Goal: Task Accomplishment & Management: Complete application form

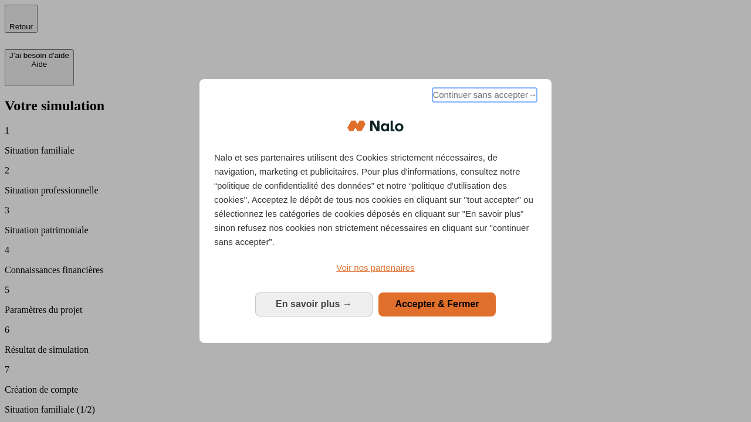
click at [483, 97] on span "Continuer sans accepter →" at bounding box center [484, 95] width 104 height 14
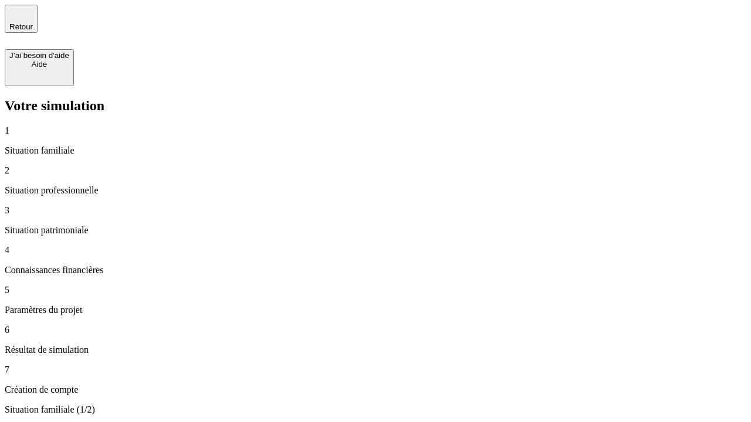
type input "30 000"
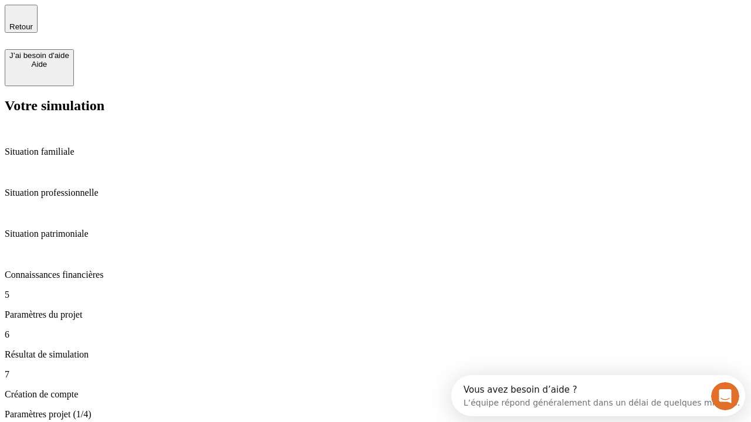
scroll to position [11, 0]
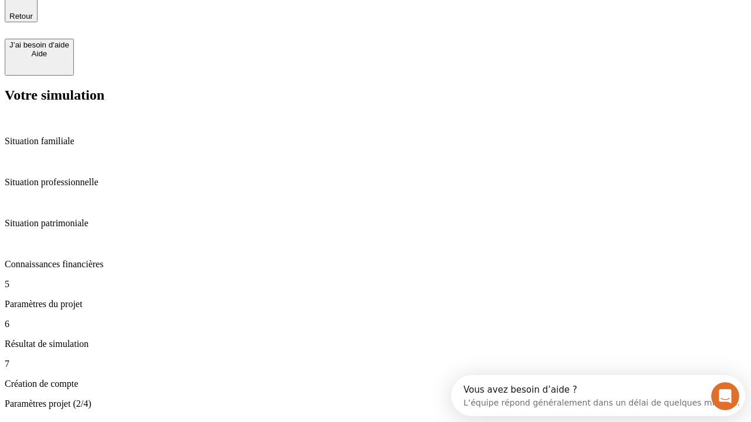
type input "25"
type input "1 000"
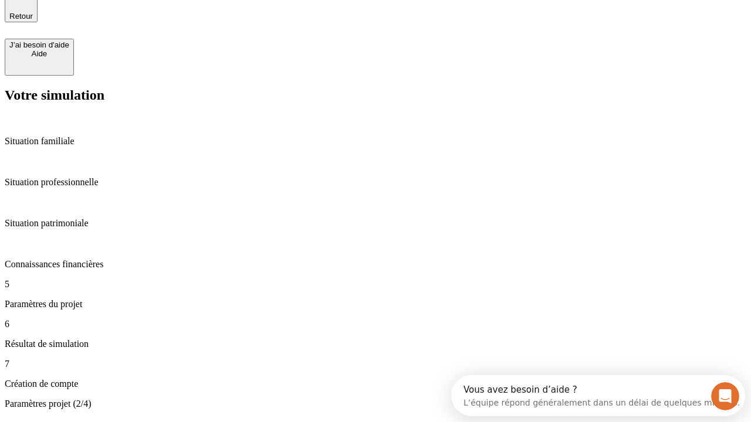
type input "640"
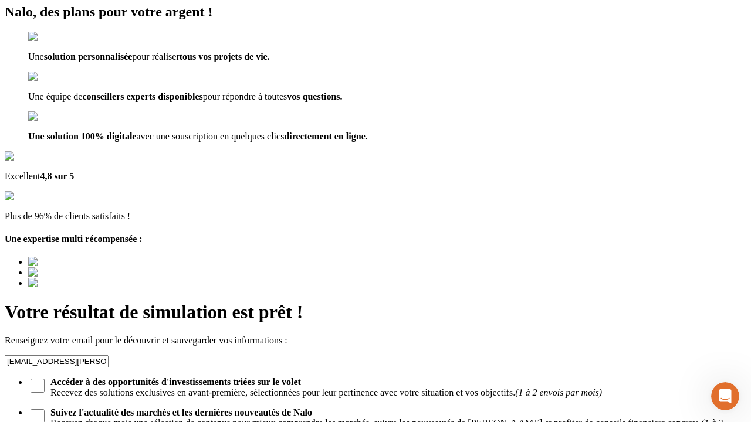
type input "[EMAIL_ADDRESS][PERSON_NAME][DOMAIN_NAME]"
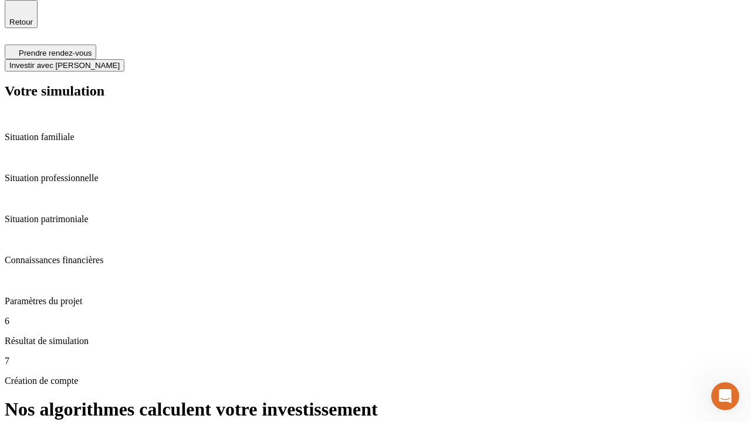
click at [120, 61] on span "Investir avec [PERSON_NAME]" at bounding box center [64, 65] width 110 height 9
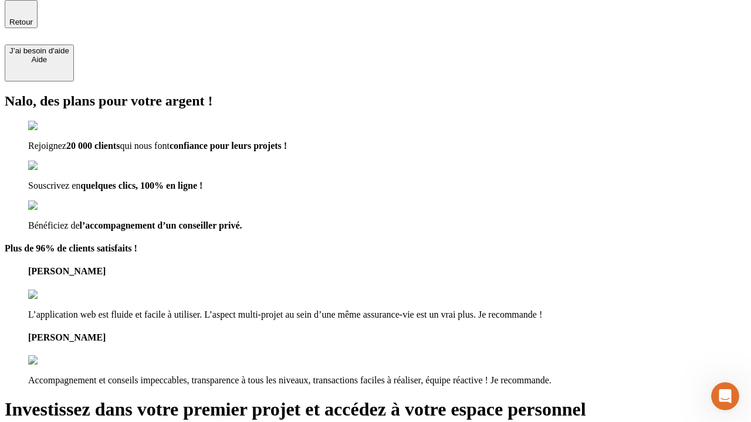
scroll to position [4, 0]
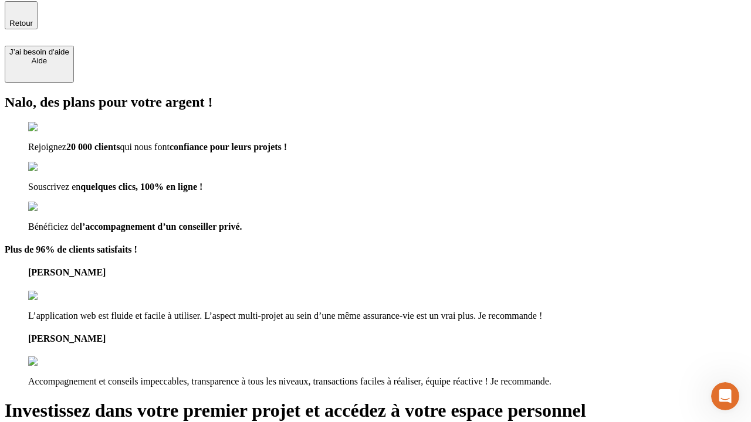
type input "[EMAIL_ADDRESS][PERSON_NAME][DOMAIN_NAME]"
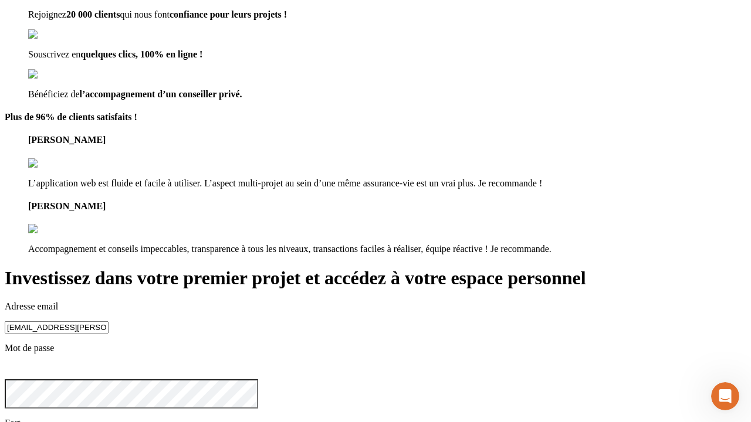
scroll to position [36, 0]
